Goal: Find specific page/section: Find specific page/section

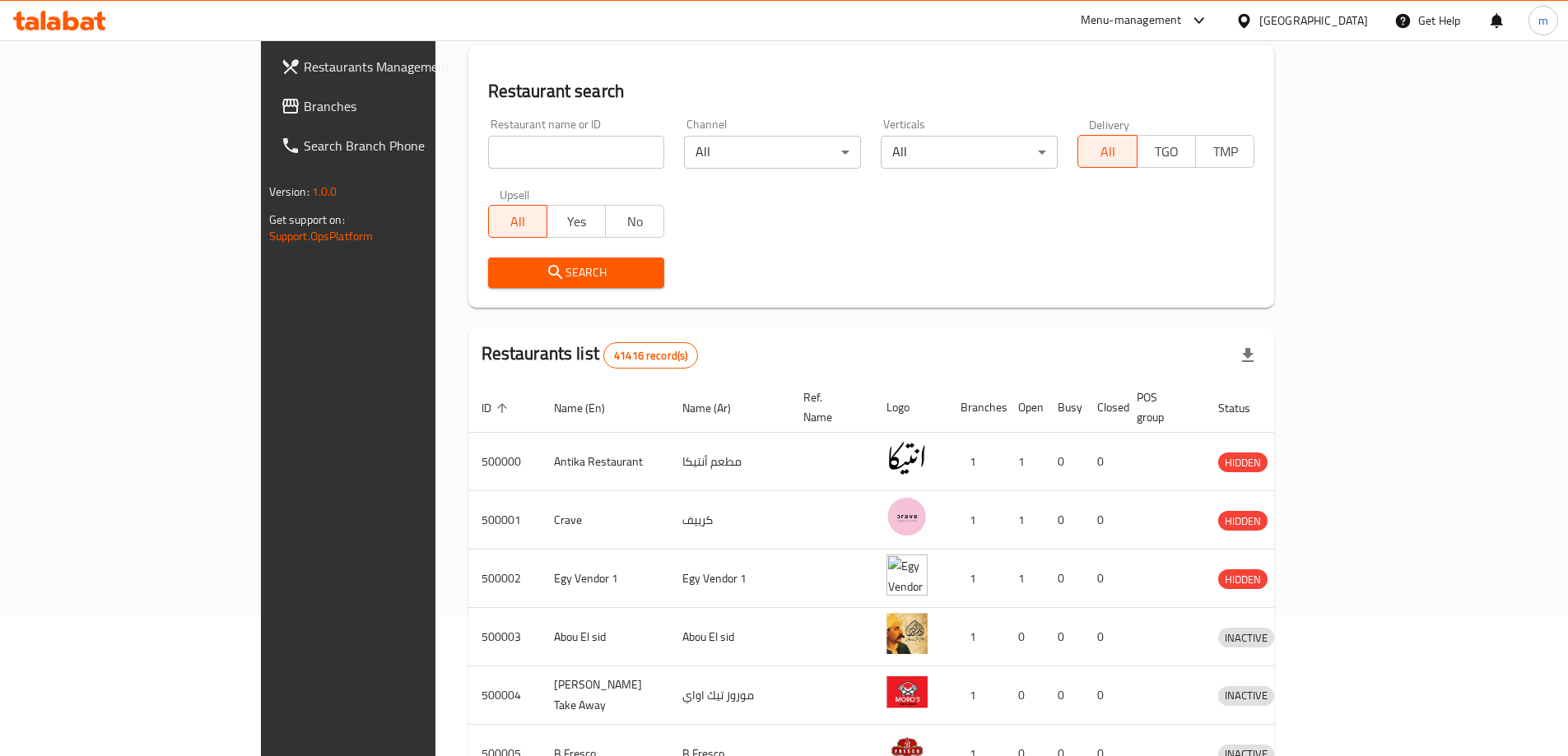
scroll to position [60, 0]
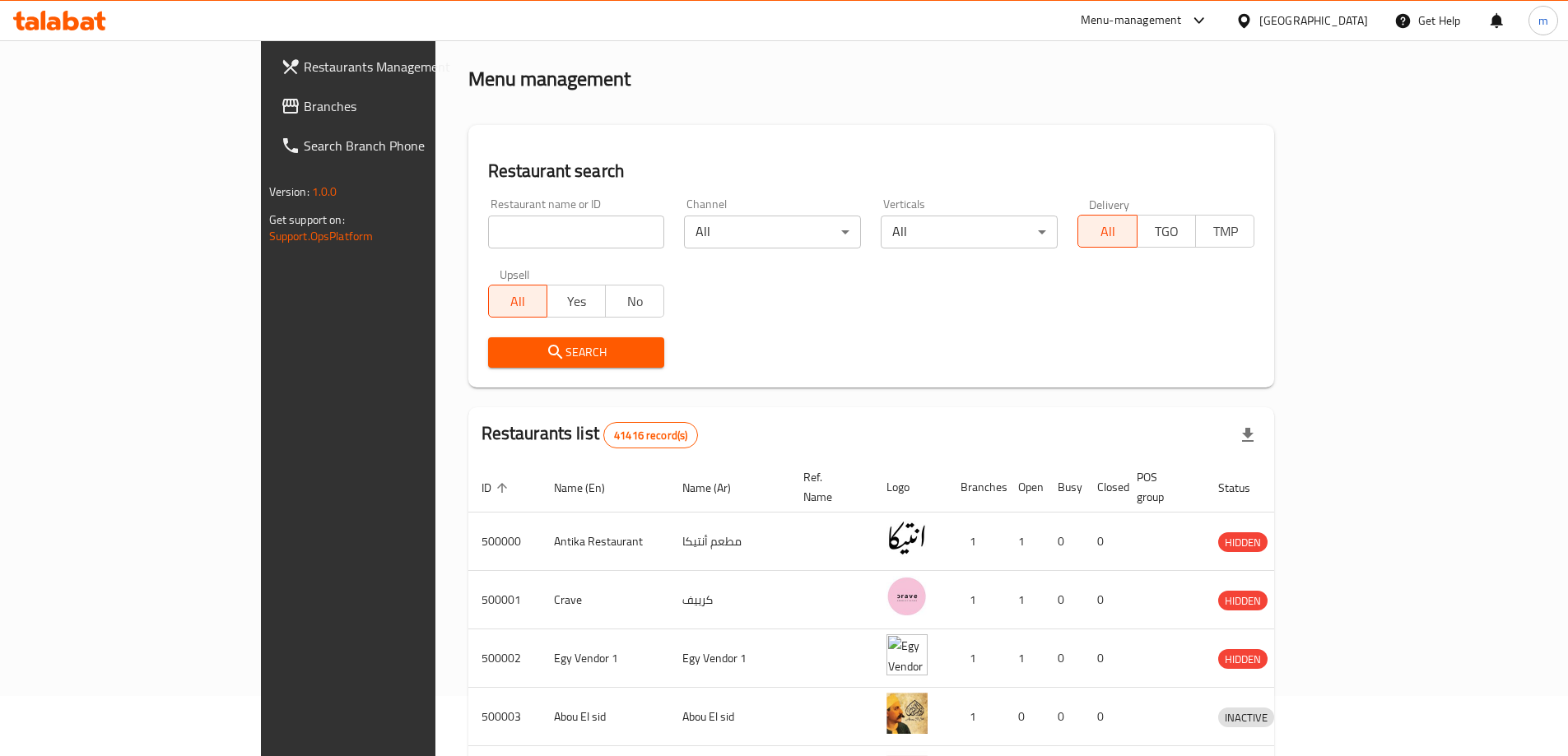
click at [1355, 27] on div "[GEOGRAPHIC_DATA]" at bounding box center [1313, 21] width 108 height 18
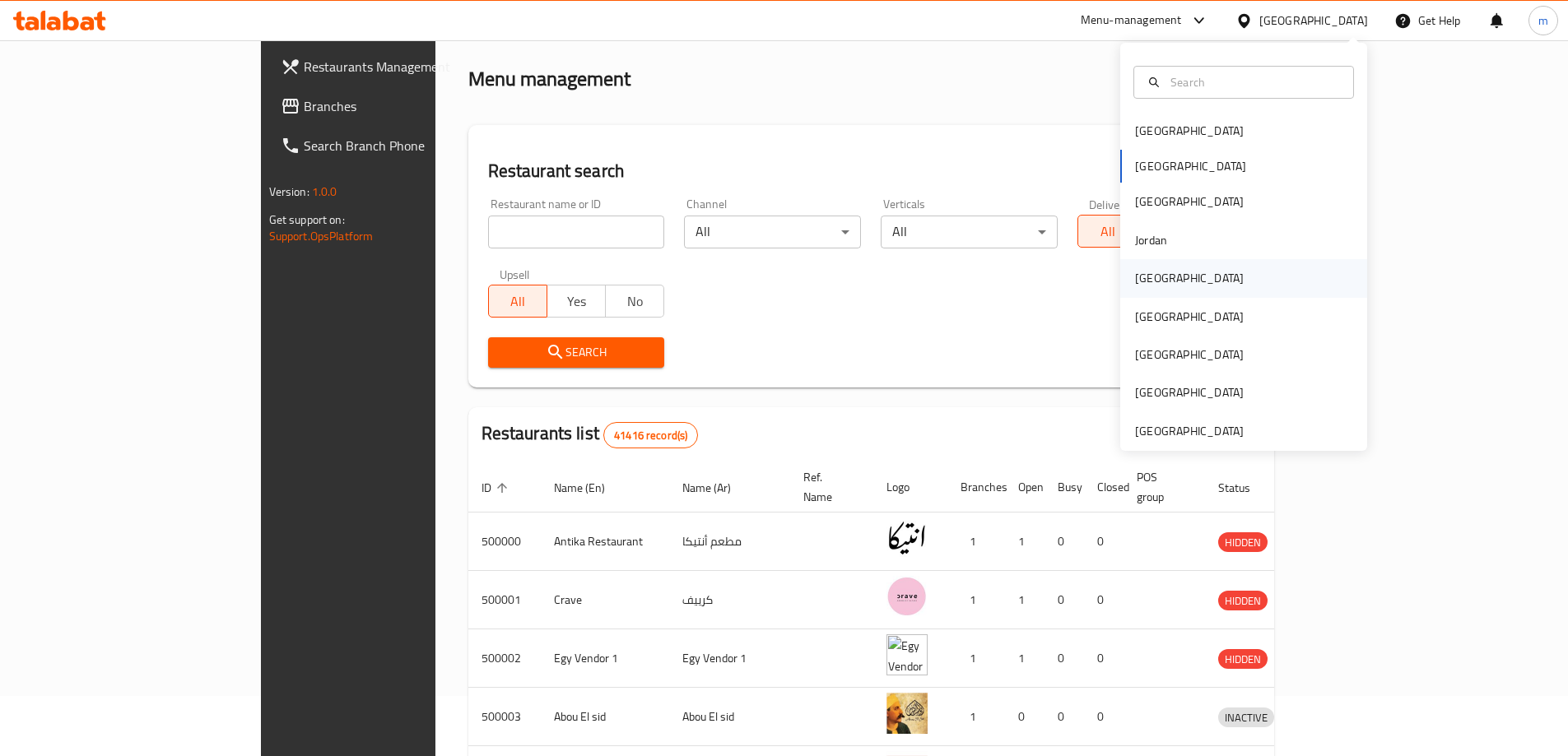
click at [1231, 286] on div "[GEOGRAPHIC_DATA]" at bounding box center [1243, 278] width 247 height 38
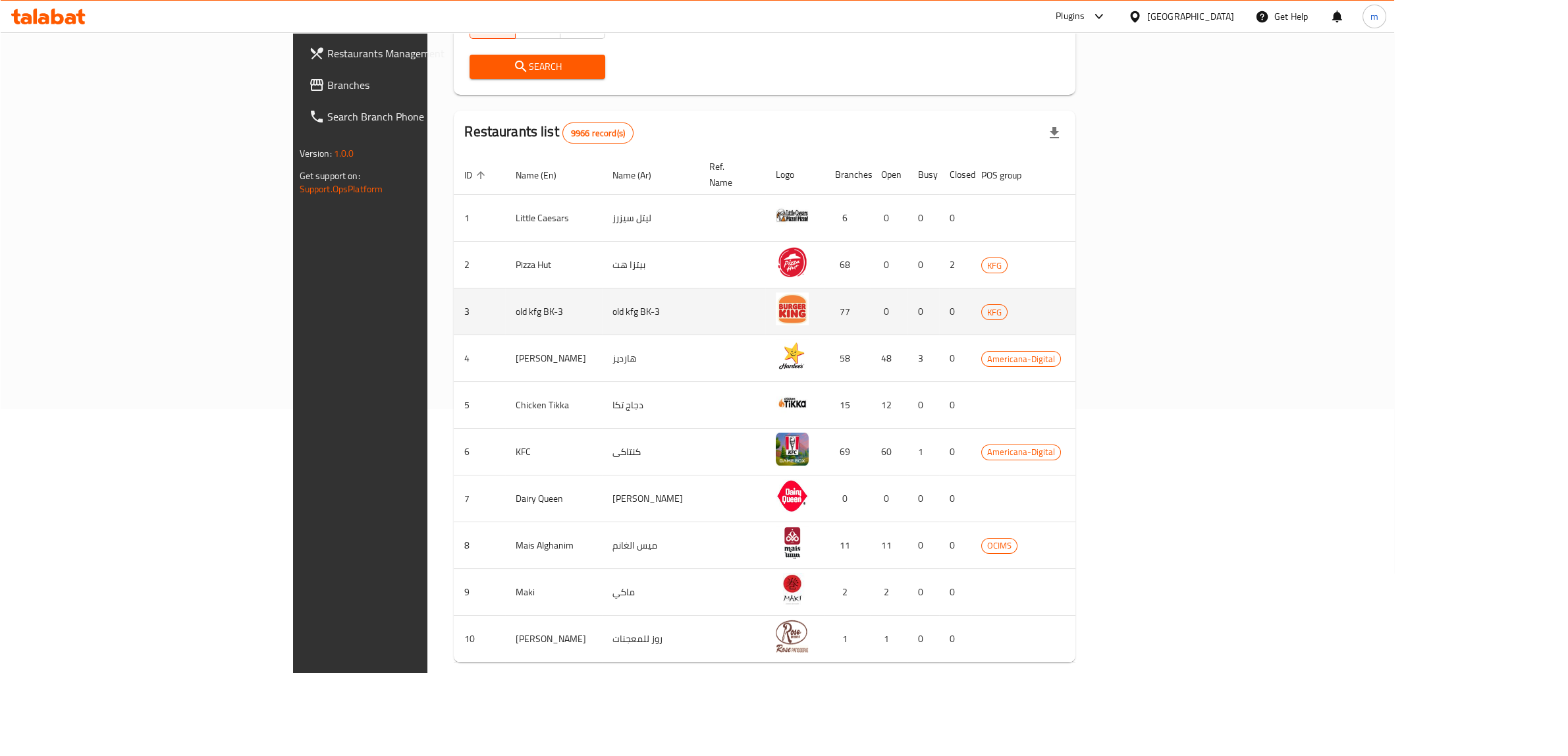
scroll to position [224, 0]
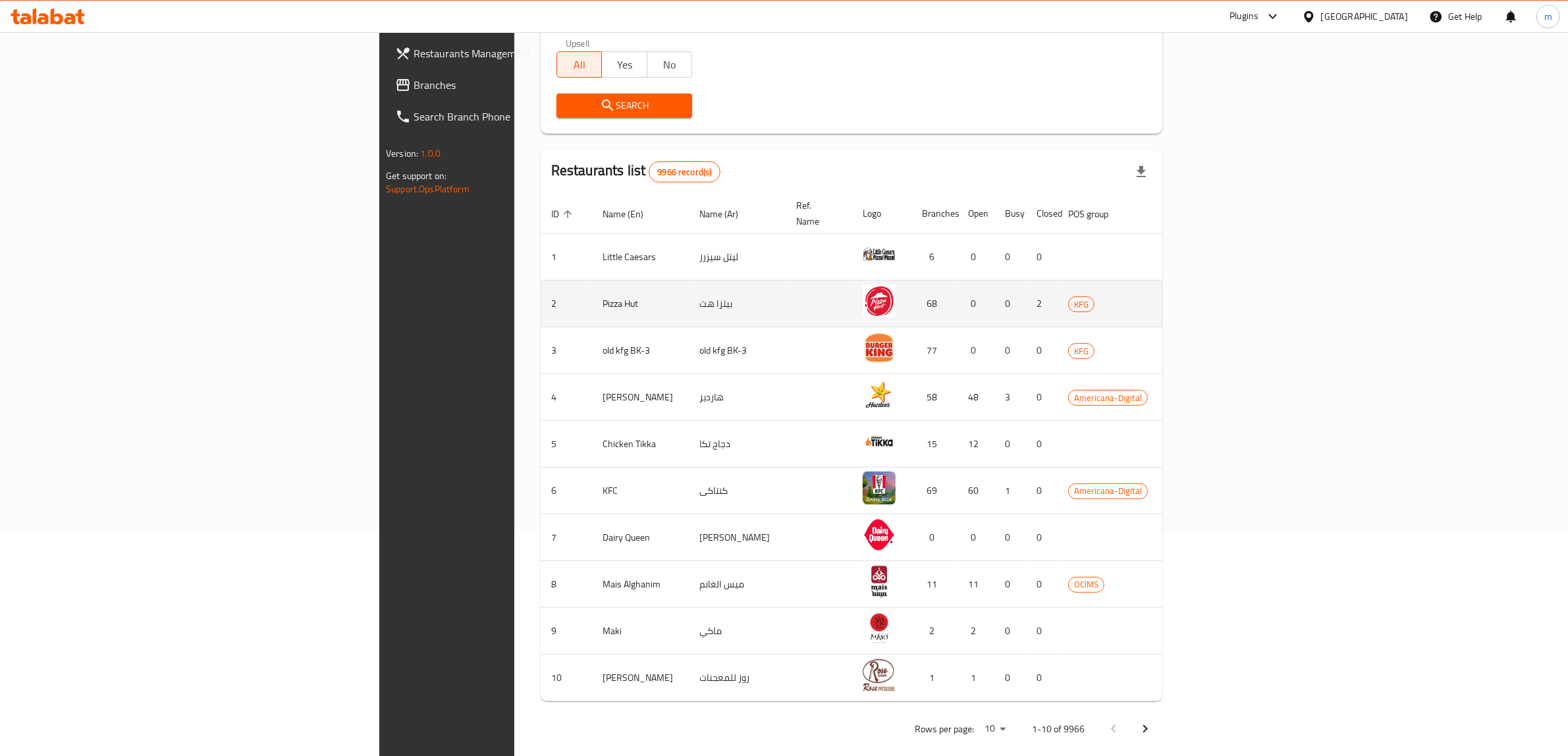
click at [1263, 297] on td "enhanced table" at bounding box center [1257, 304] width 45 height 47
click at [1261, 296] on icon "enhanced table" at bounding box center [1253, 304] width 16 height 16
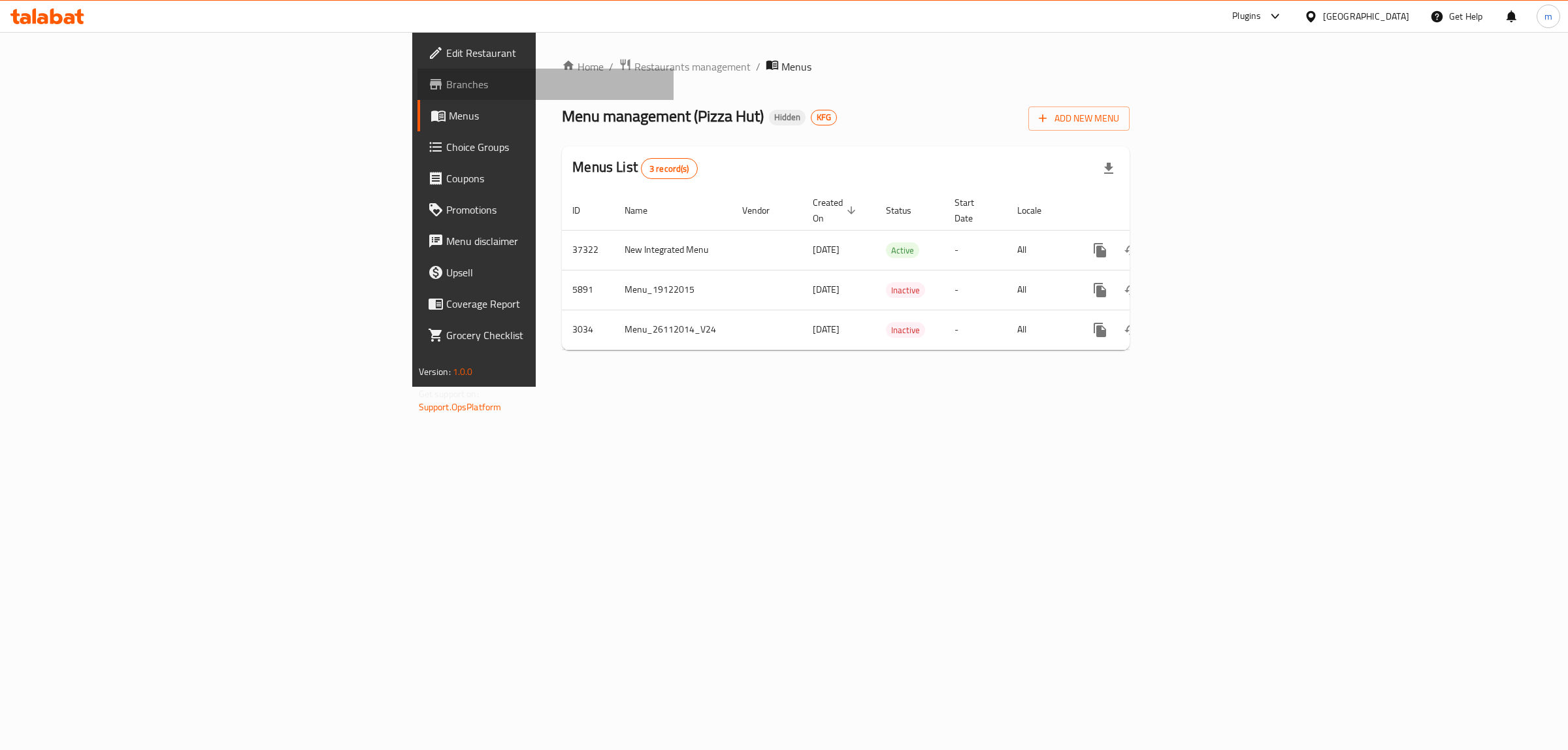
click at [446, 77] on span "Branches" at bounding box center [555, 84] width 218 height 16
